Goal: Navigation & Orientation: Understand site structure

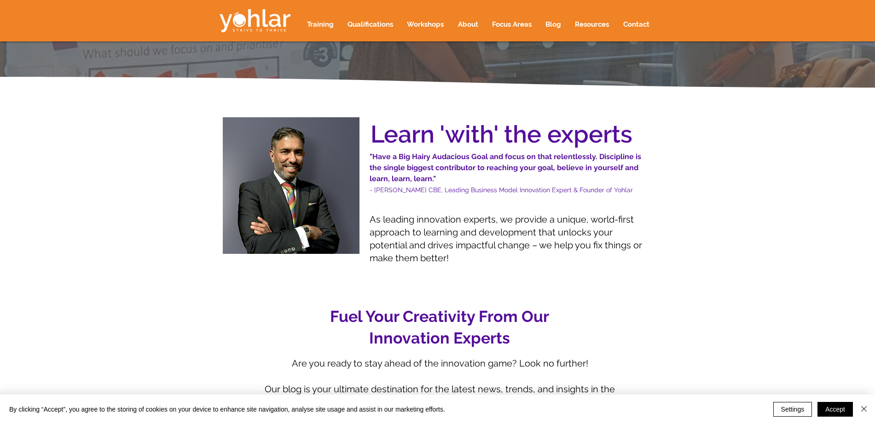
scroll to position [1562, 0]
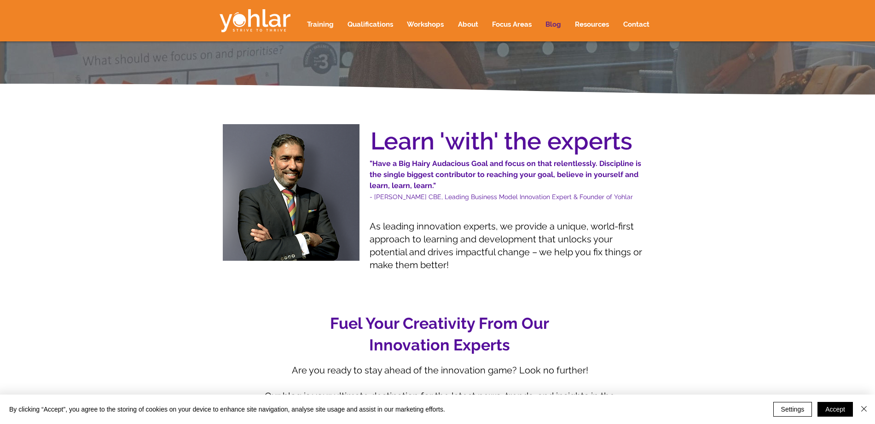
click at [550, 25] on p "Blog" at bounding box center [553, 24] width 25 height 22
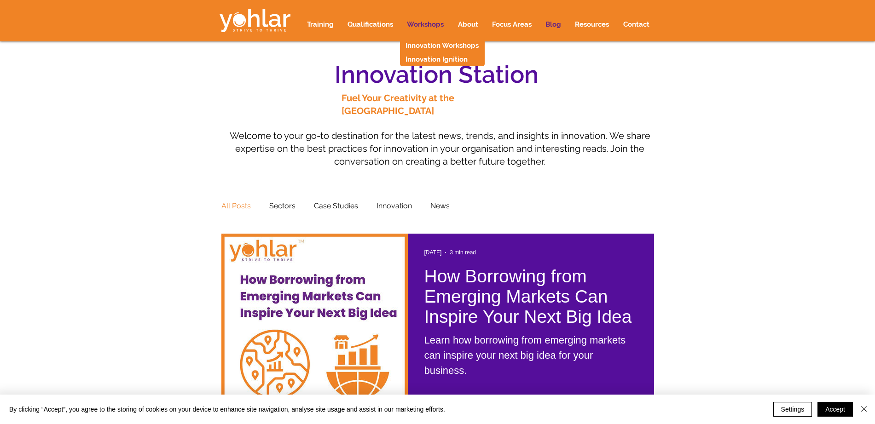
click at [418, 22] on p "Workshops" at bounding box center [425, 24] width 46 height 22
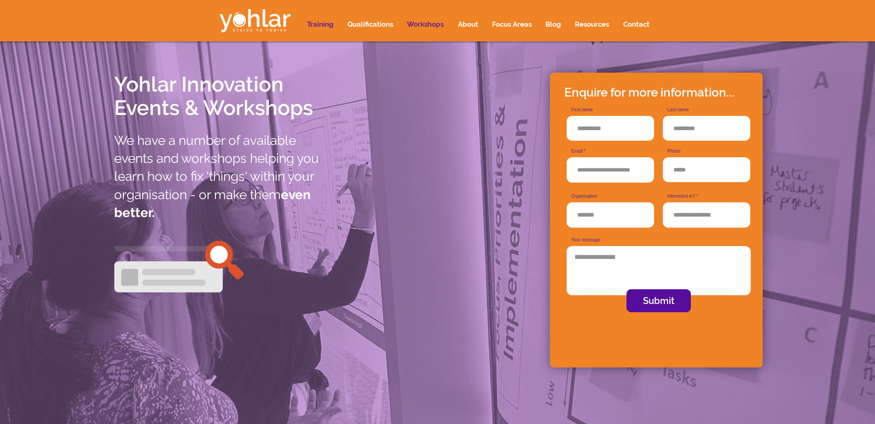
click at [321, 23] on p "Training" at bounding box center [320, 24] width 36 height 22
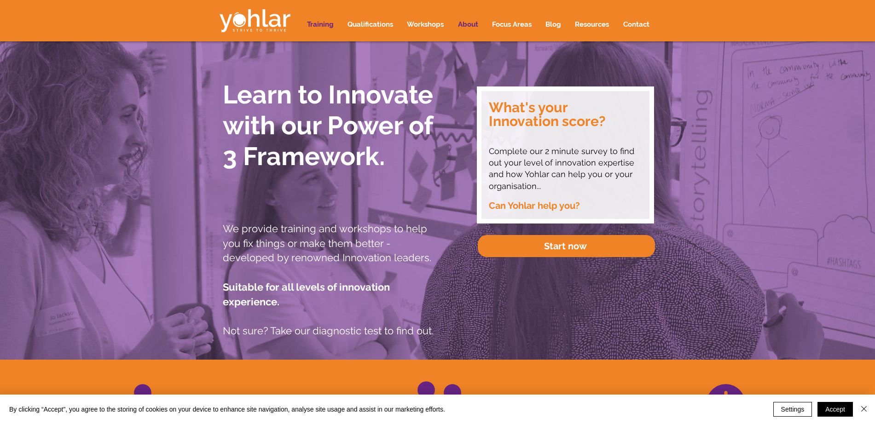
click at [475, 23] on p "About" at bounding box center [467, 24] width 29 height 22
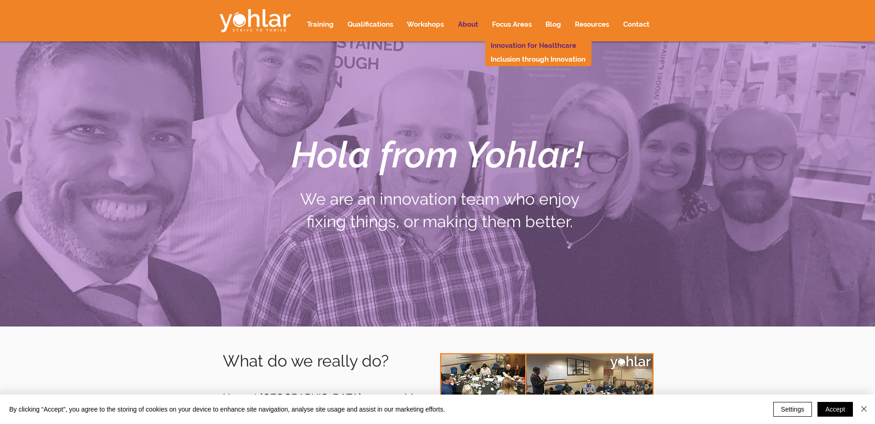
click at [518, 43] on p "Innovation for Healthcare" at bounding box center [533, 46] width 92 height 14
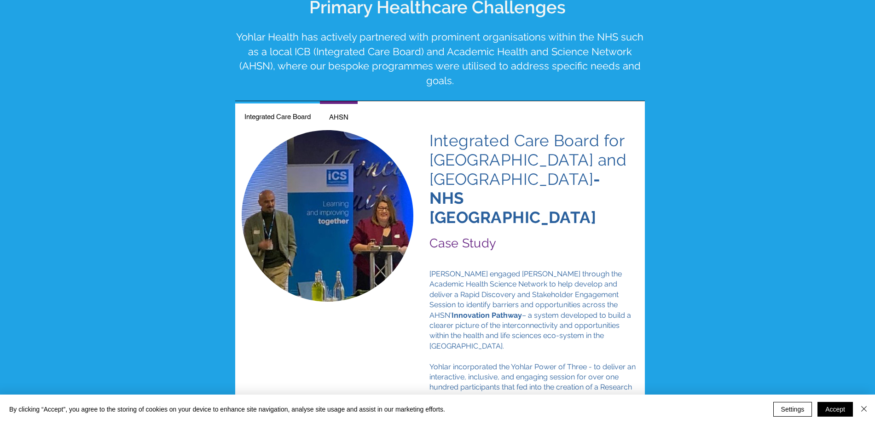
scroll to position [1492, 0]
